Goal: Task Accomplishment & Management: Manage account settings

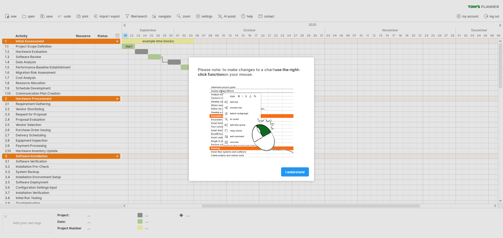
click at [299, 172] on span "I understand" at bounding box center [294, 172] width 19 height 4
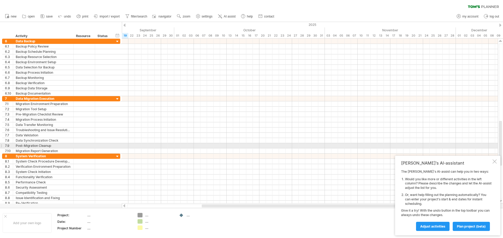
click at [2, 145] on div at bounding box center [1, 145] width 2 height 5
click at [2, 146] on div at bounding box center [1, 145] width 2 height 5
click at [141, 146] on div at bounding box center [310, 145] width 376 height 5
click at [188, 146] on div at bounding box center [310, 145] width 376 height 5
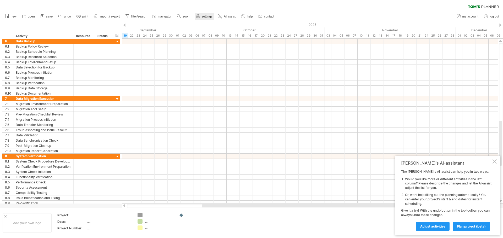
click at [205, 17] on span "settings" at bounding box center [207, 17] width 11 height 4
select select "*"
select select "**"
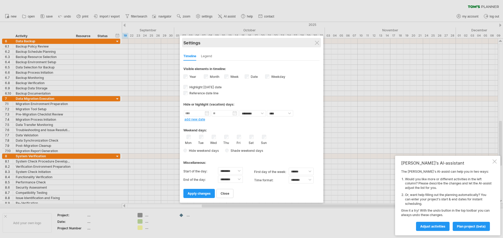
click at [318, 39] on div "Settings" at bounding box center [251, 42] width 136 height 9
click at [318, 43] on div at bounding box center [317, 43] width 4 height 4
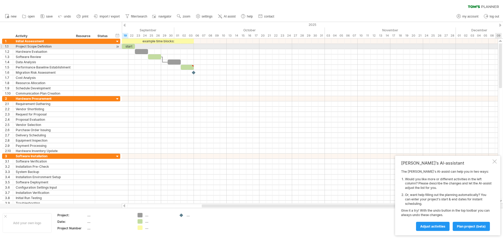
drag, startPoint x: 500, startPoint y: 77, endPoint x: 318, endPoint y: 30, distance: 188.1
click at [502, 18] on div "Trying to reach [DOMAIN_NAME] Connected again... 0% clear filter new 1" at bounding box center [251, 119] width 503 height 238
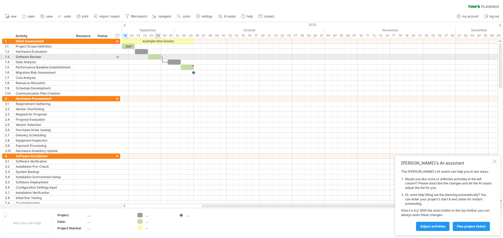
click at [156, 58] on div at bounding box center [154, 56] width 13 height 5
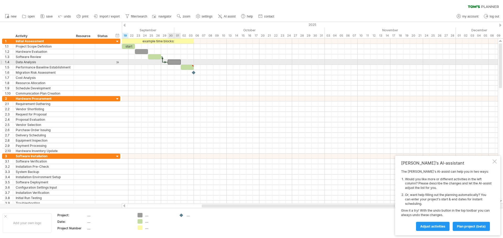
click at [172, 63] on div at bounding box center [174, 62] width 13 height 5
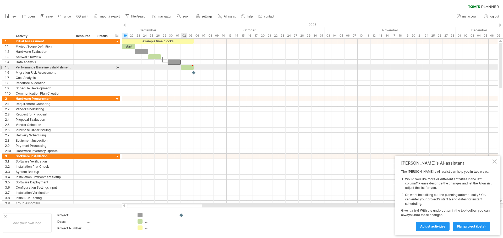
click at [184, 66] on div at bounding box center [187, 67] width 13 height 5
